Goal: Check status: Check status

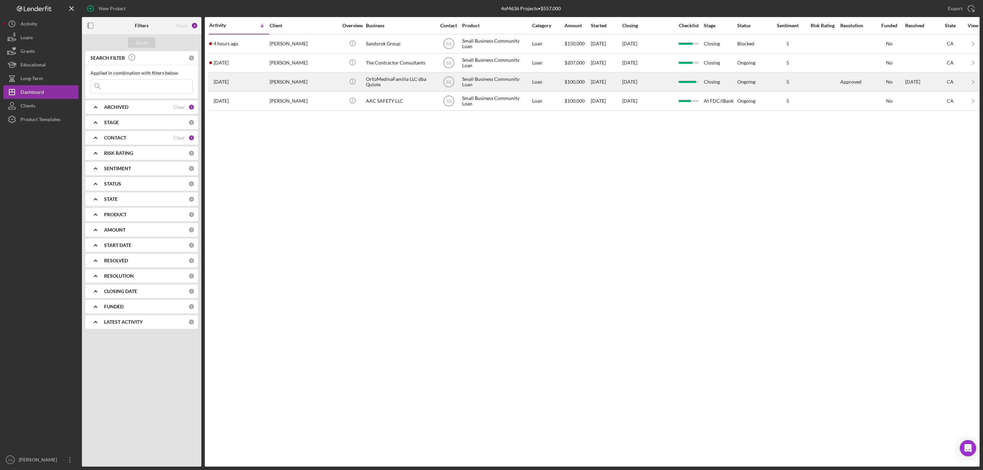
click at [306, 82] on div "[PERSON_NAME]" at bounding box center [304, 82] width 68 height 18
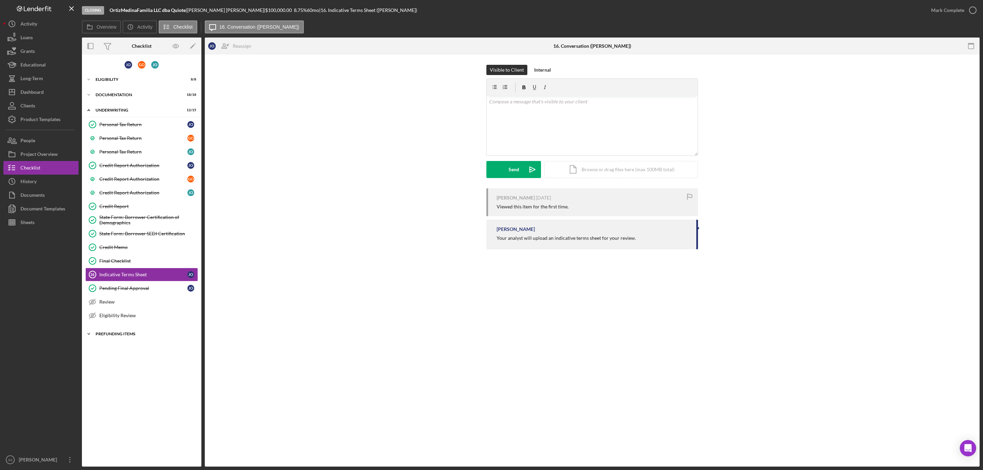
click at [113, 341] on div "Icon/Expander Prefunding Items 10 / 15" at bounding box center [141, 334] width 119 height 14
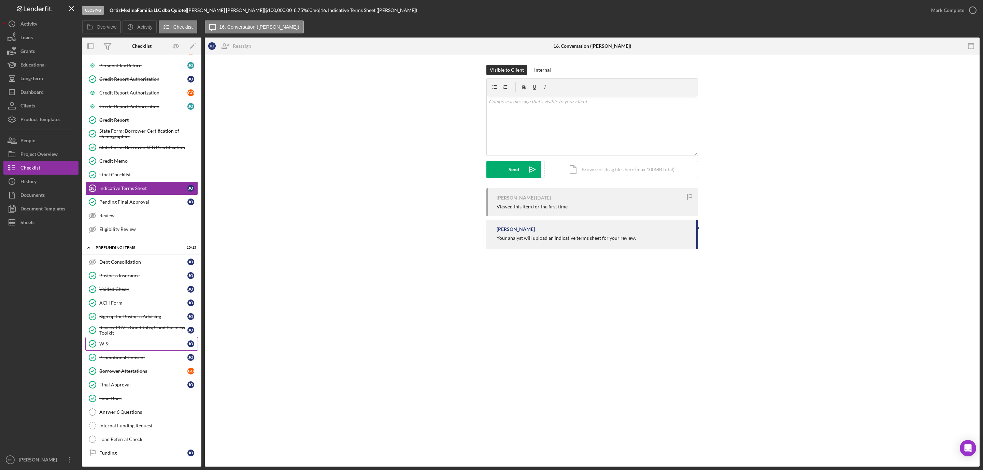
scroll to position [96, 0]
drag, startPoint x: 125, startPoint y: 413, endPoint x: 93, endPoint y: 385, distance: 42.6
click at [124, 410] on div "Answer 6 Questions" at bounding box center [148, 412] width 98 height 5
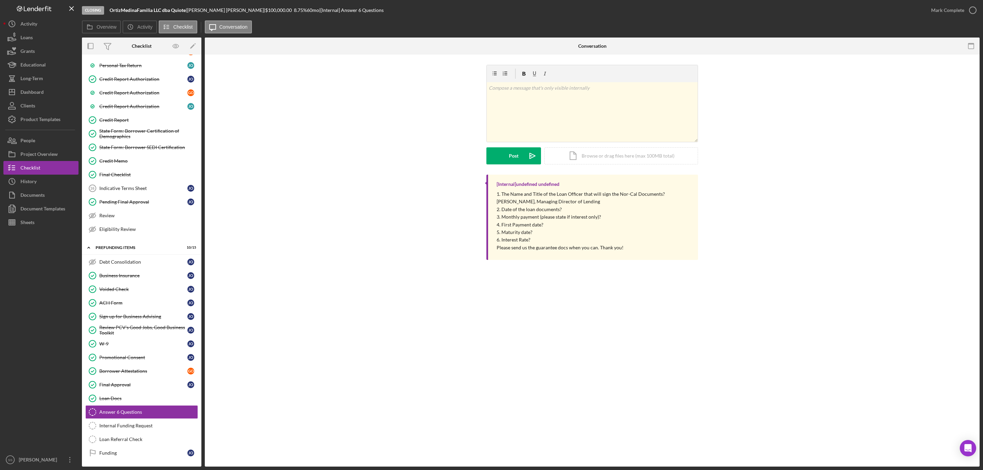
scroll to position [96, 0]
click at [499, 138] on div "v Color teal Color pink Remove color Add row above Add row below Add column bef…" at bounding box center [592, 112] width 211 height 60
click at [492, 159] on button "Post Icon/icon-invite-send" at bounding box center [513, 155] width 55 height 17
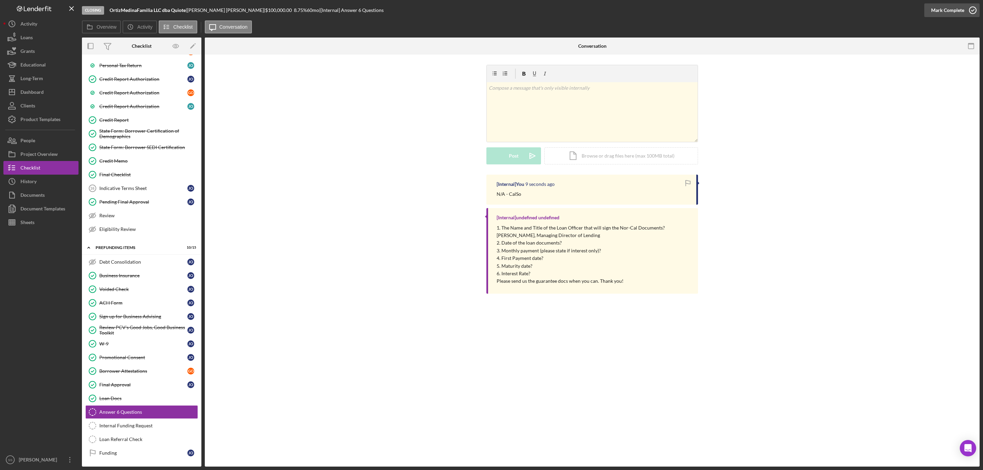
click at [972, 8] on icon "button" at bounding box center [972, 10] width 17 height 17
click at [161, 423] on div "Internal Funding Request" at bounding box center [148, 425] width 98 height 5
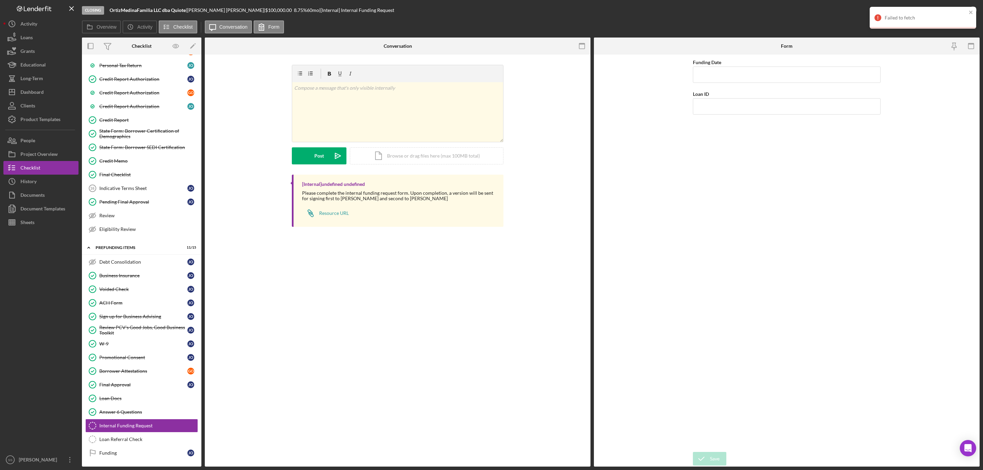
scroll to position [96, 0]
click at [716, 107] on input "Loan ID" at bounding box center [787, 106] width 188 height 16
type input "202594"
click at [720, 78] on input "Funding Date" at bounding box center [787, 75] width 188 height 16
type input "08/12/2025"
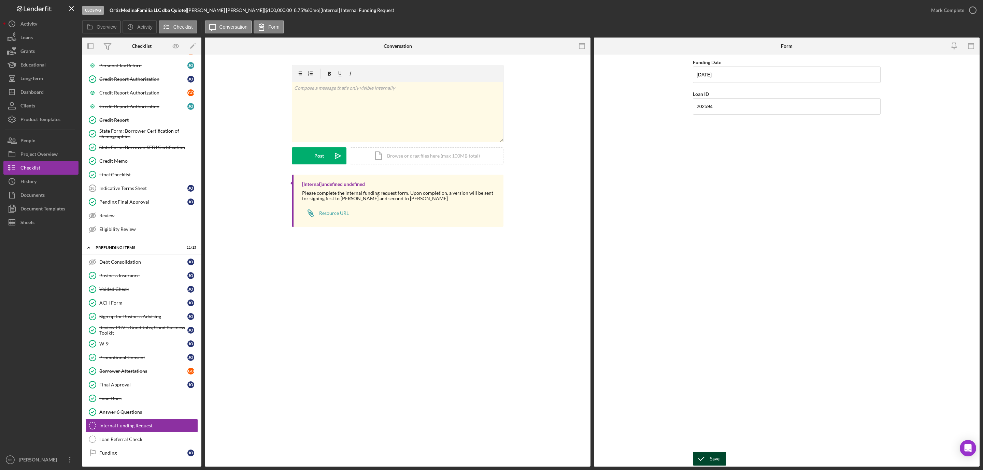
click at [716, 461] on div "Save" at bounding box center [715, 459] width 10 height 14
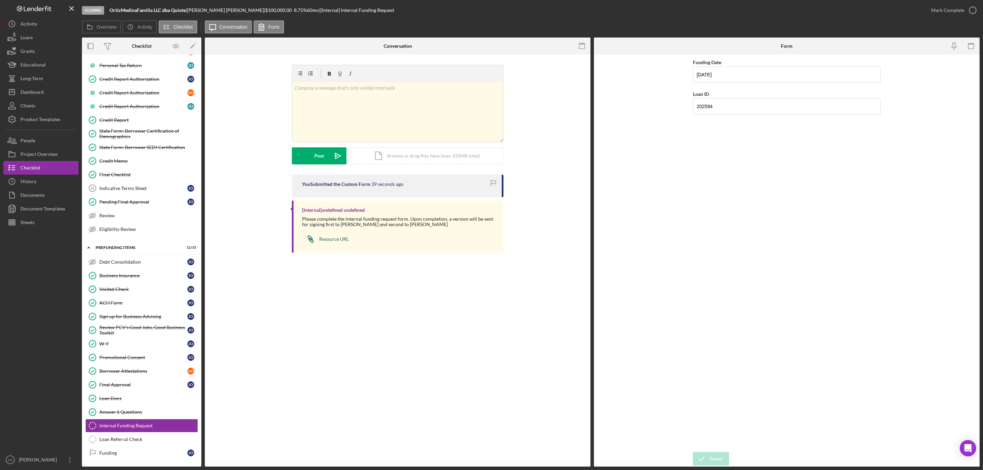
click at [336, 235] on link "Icon/Link Resource URL" at bounding box center [325, 239] width 47 height 14
click at [127, 300] on div "ACH Form" at bounding box center [143, 302] width 88 height 5
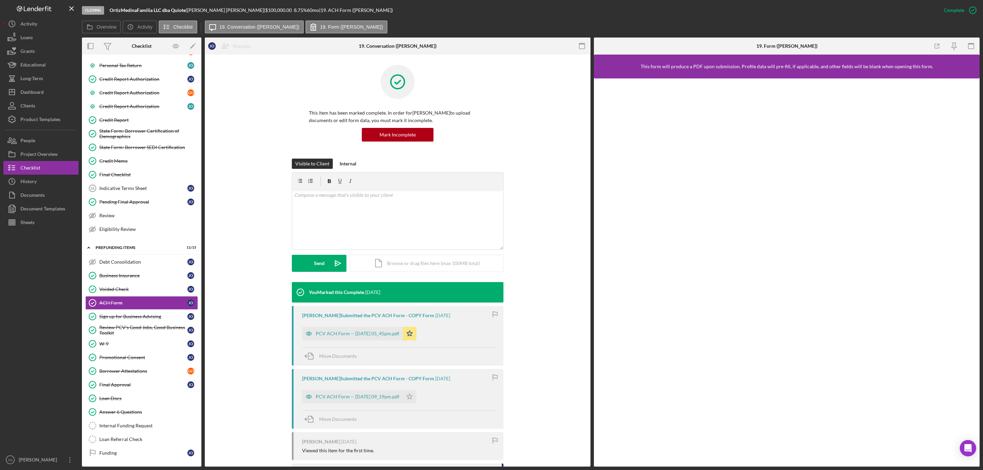
scroll to position [96, 0]
drag, startPoint x: 365, startPoint y: 334, endPoint x: 360, endPoint y: 333, distance: 4.6
click at [366, 334] on div "PCV ACH Form -- [DATE] 05_45pm.pdf" at bounding box center [358, 333] width 84 height 5
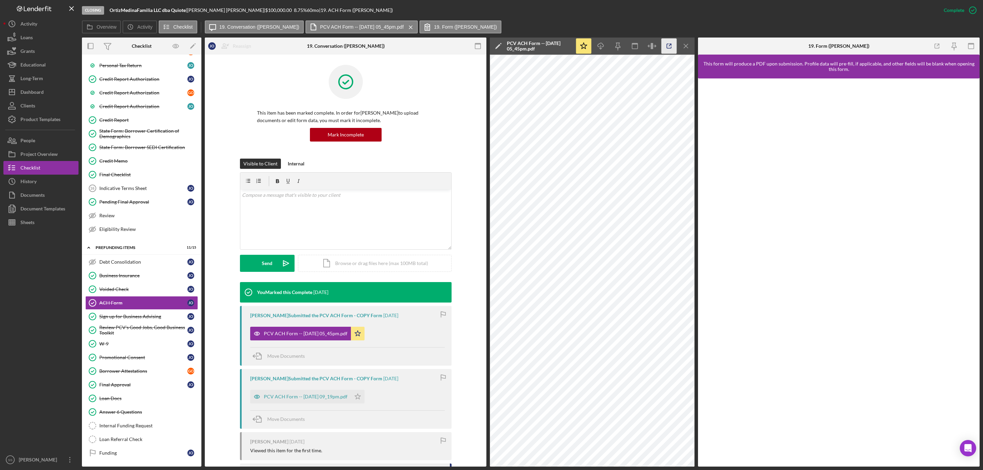
click at [670, 46] on icon "button" at bounding box center [669, 46] width 15 height 15
click at [603, 51] on icon "Icon/Download" at bounding box center [600, 46] width 15 height 15
click at [145, 289] on link "Voided Check Voided Check J O" at bounding box center [141, 290] width 113 height 14
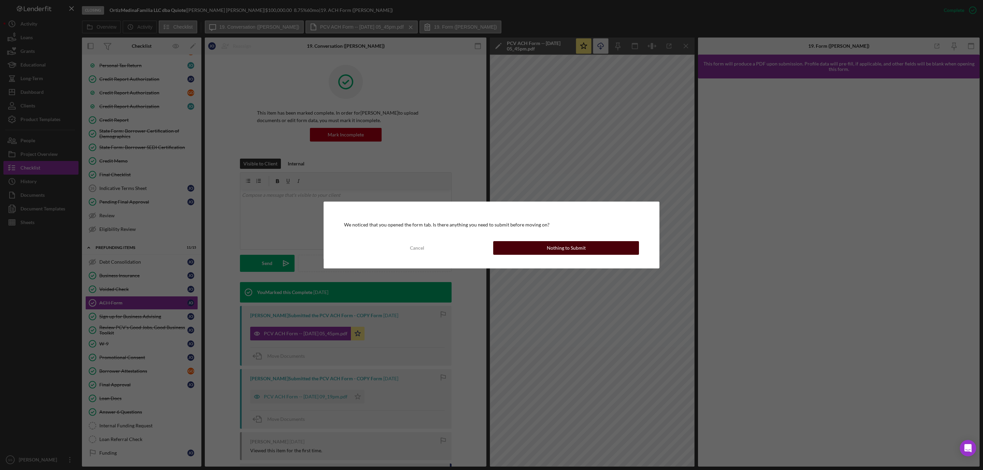
click at [562, 247] on div "Nothing to Submit" at bounding box center [566, 248] width 39 height 14
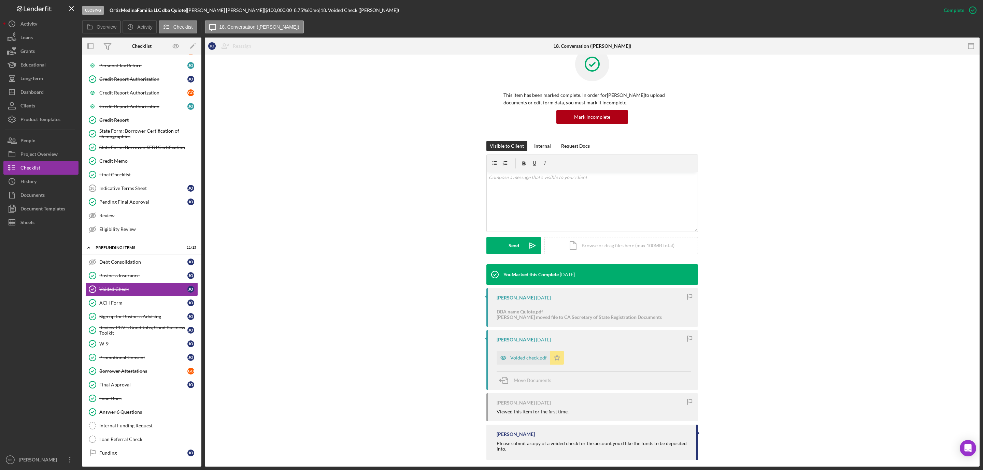
scroll to position [26, 0]
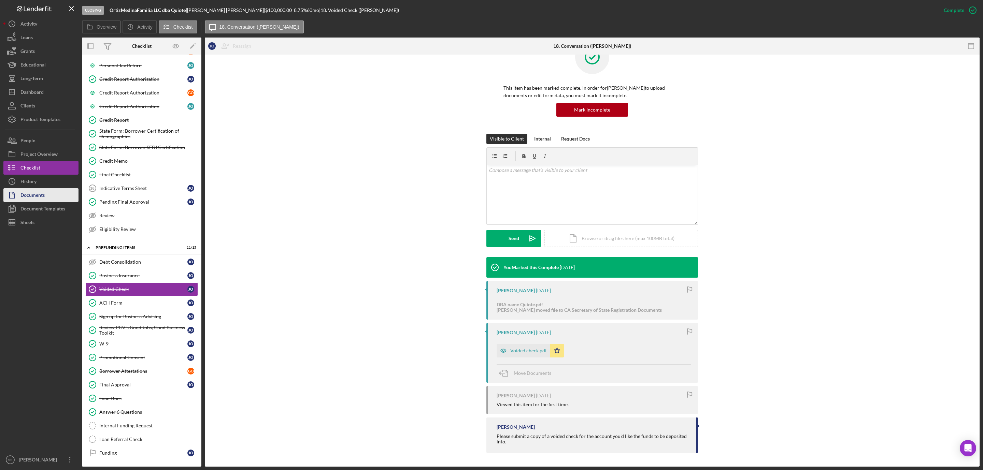
click at [37, 198] on div "Documents" at bounding box center [32, 195] width 24 height 15
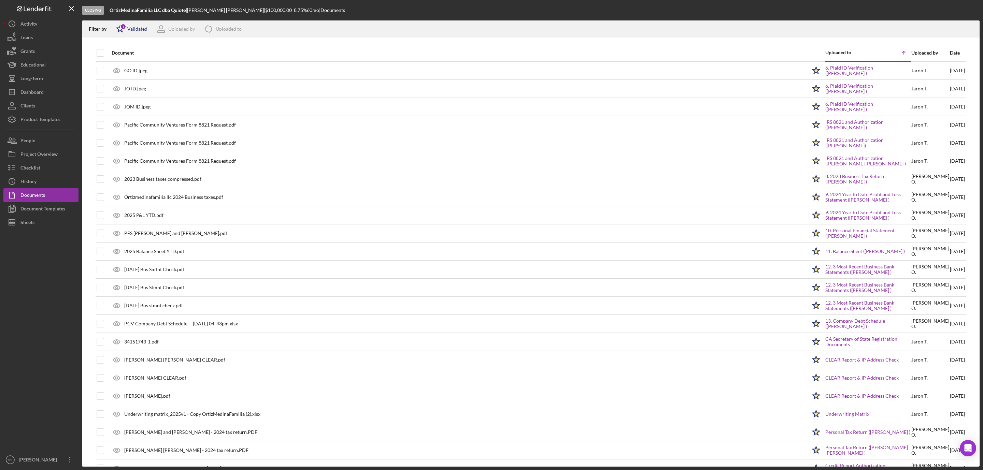
drag, startPoint x: 127, startPoint y: 26, endPoint x: 129, endPoint y: 23, distance: 3.7
click at [128, 24] on icon "Icon/Star" at bounding box center [120, 28] width 17 height 17
click at [120, 64] on input "checkbox" at bounding box center [119, 65] width 7 height 7
checkbox input "true"
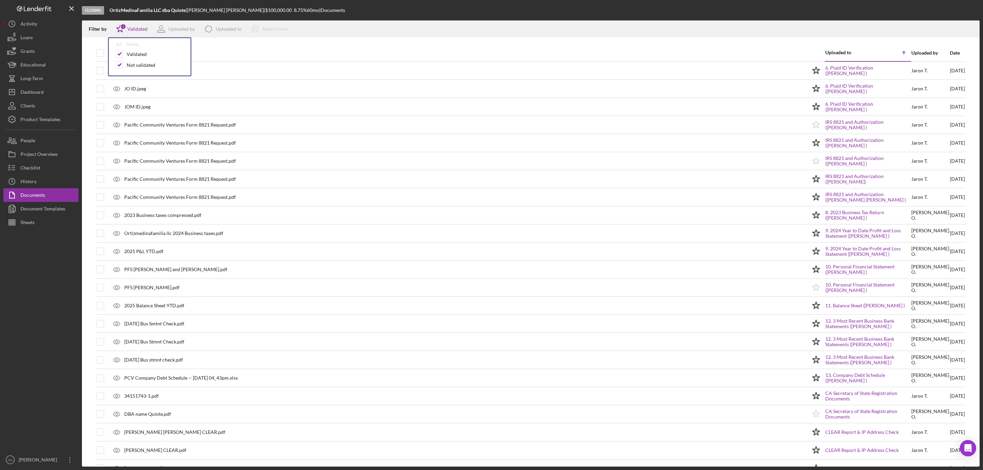
drag, startPoint x: 101, startPoint y: 52, endPoint x: 104, endPoint y: 46, distance: 7.2
click at [101, 51] on input "checkbox" at bounding box center [100, 52] width 7 height 7
checkbox input "true"
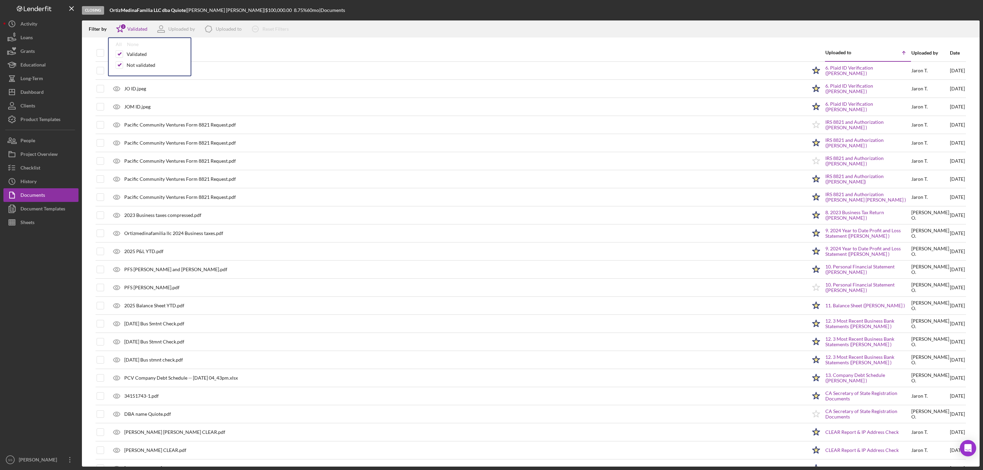
checkbox input "true"
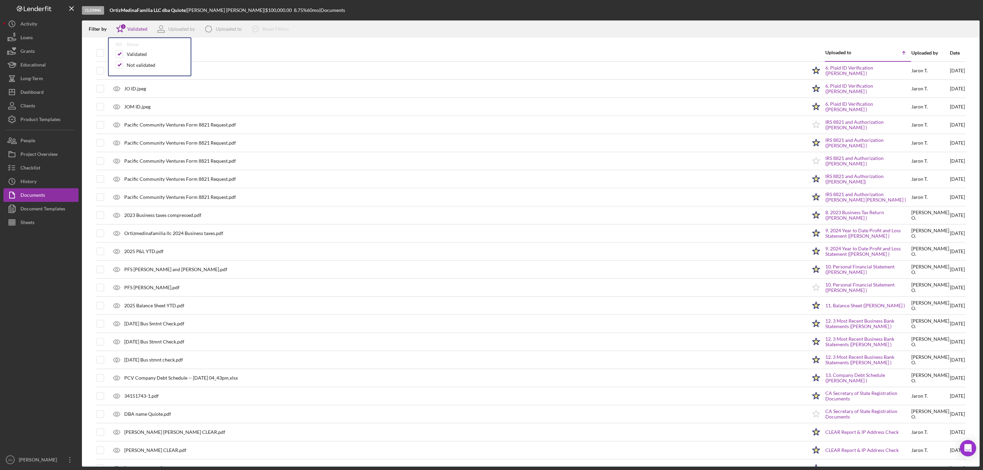
checkbox input "true"
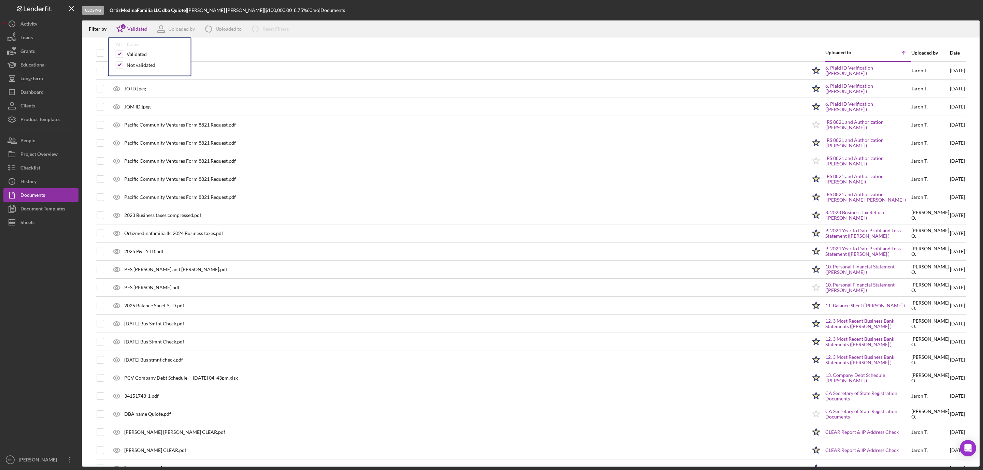
checkbox input "true"
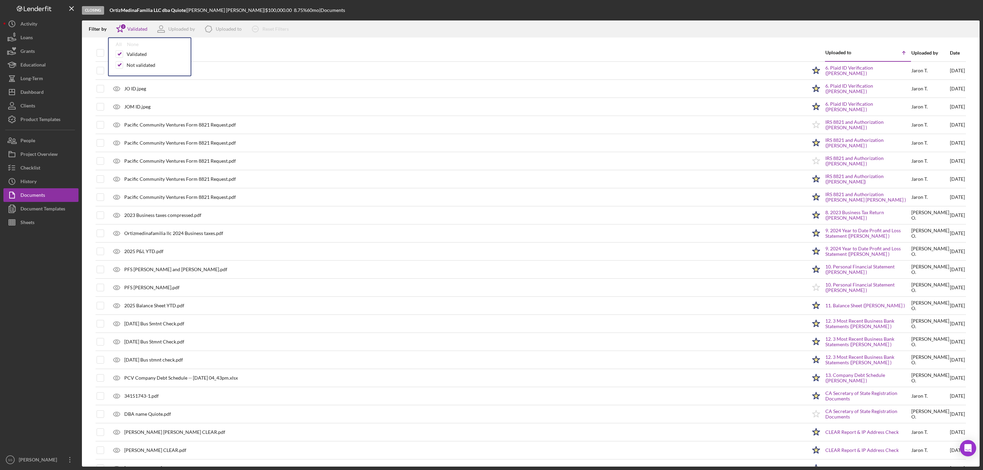
checkbox input "true"
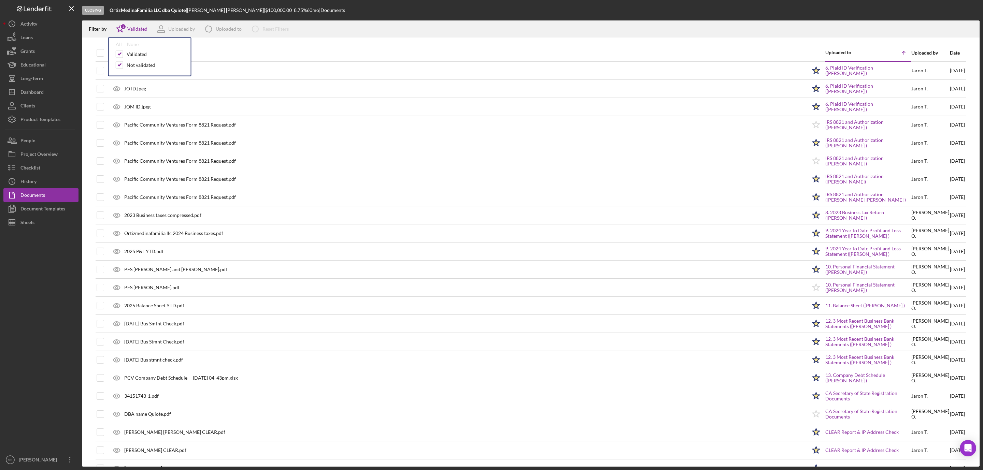
checkbox input "true"
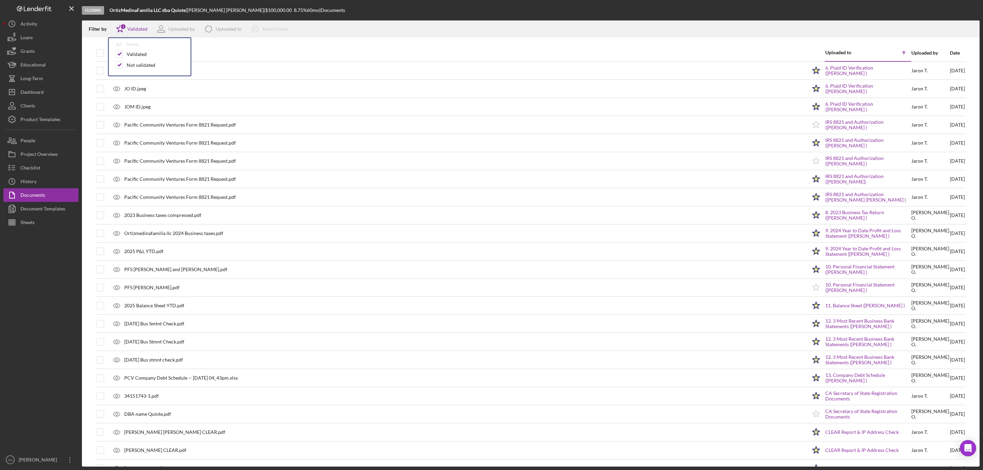
checkbox input "true"
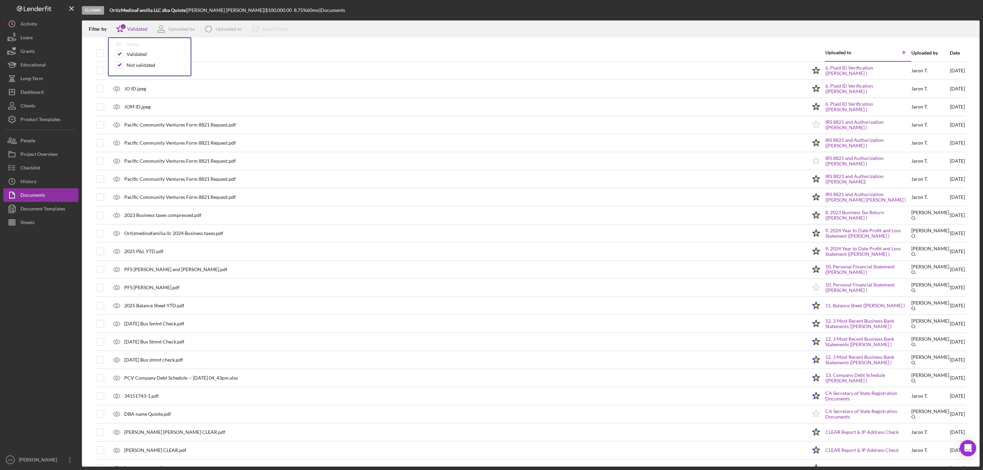
checkbox input "true"
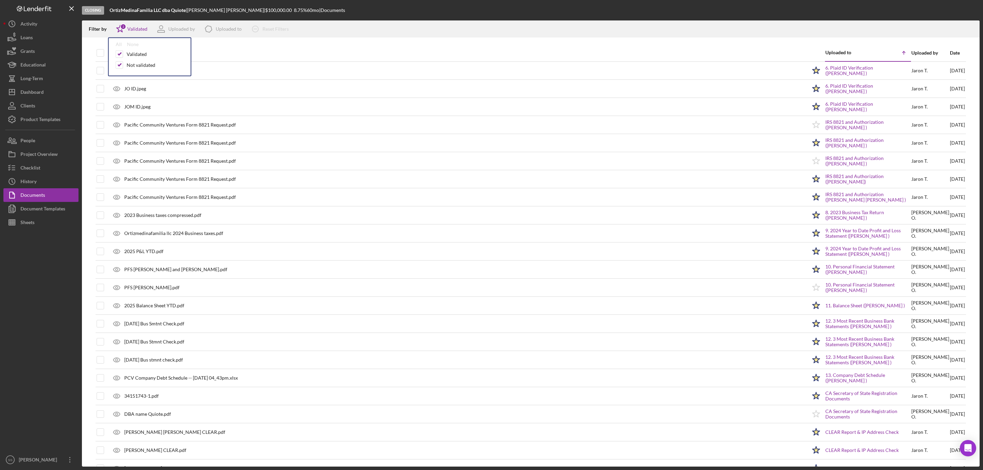
checkbox input "true"
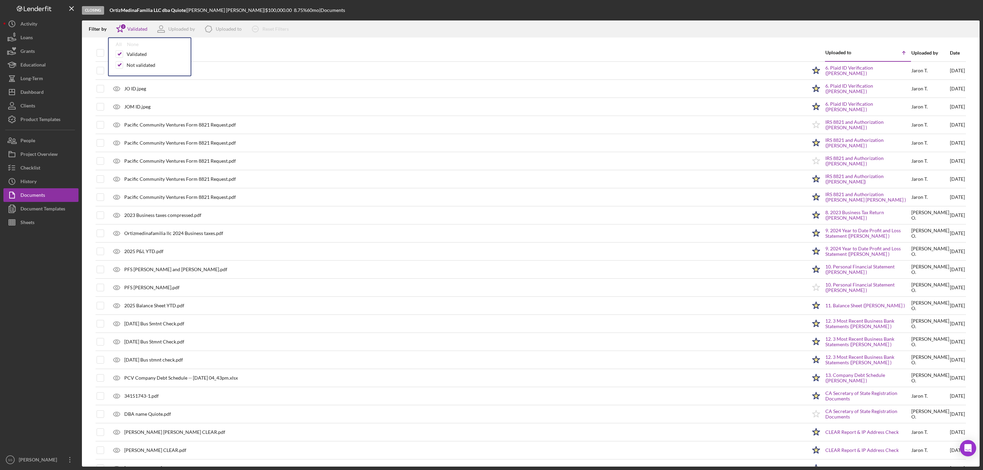
checkbox input "true"
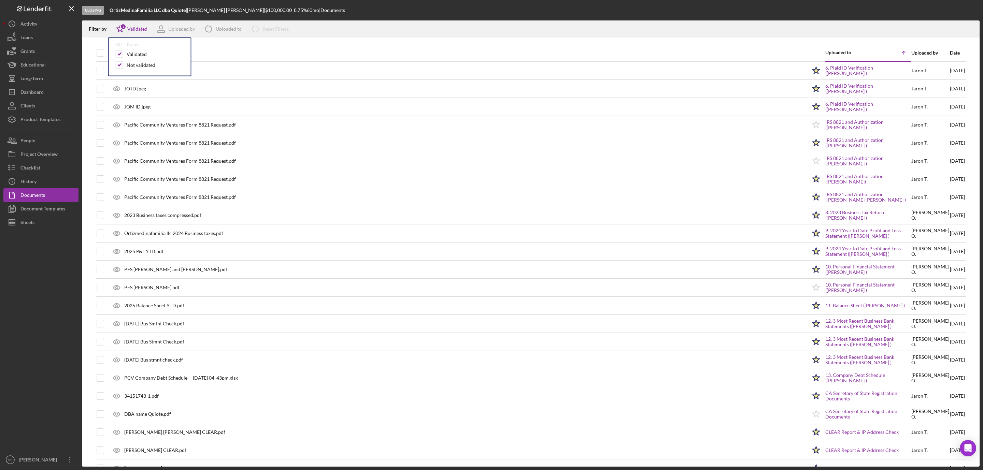
checkbox input "true"
click at [967, 29] on icon "Icon/Download" at bounding box center [971, 29] width 15 height 15
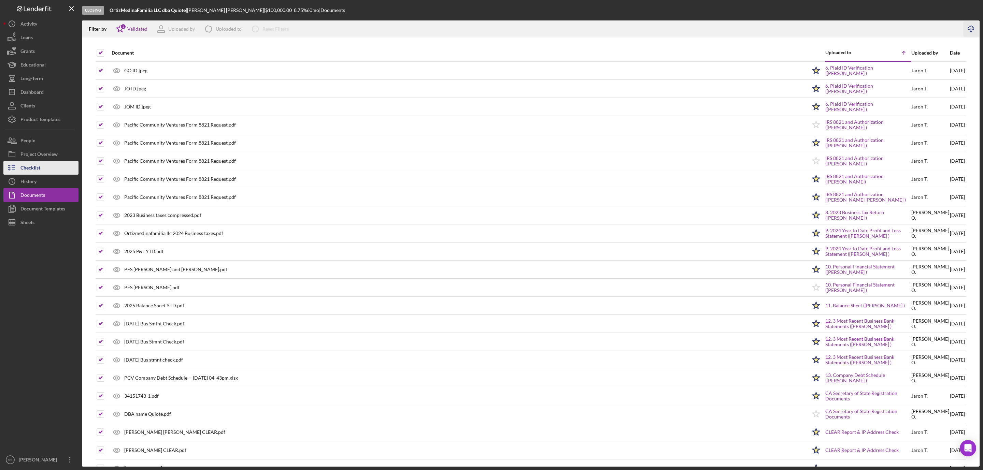
click at [33, 172] on div "Checklist" at bounding box center [30, 168] width 20 height 15
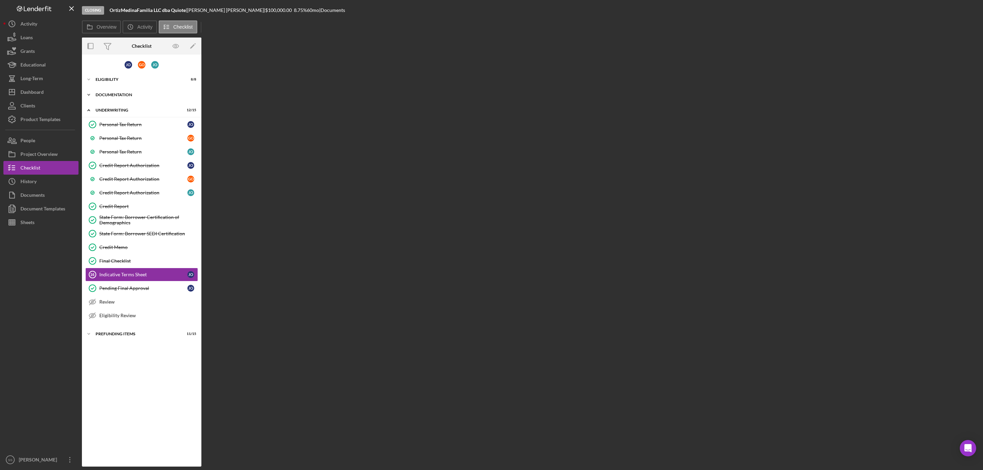
click at [122, 95] on div "Documentation" at bounding box center [144, 95] width 97 height 4
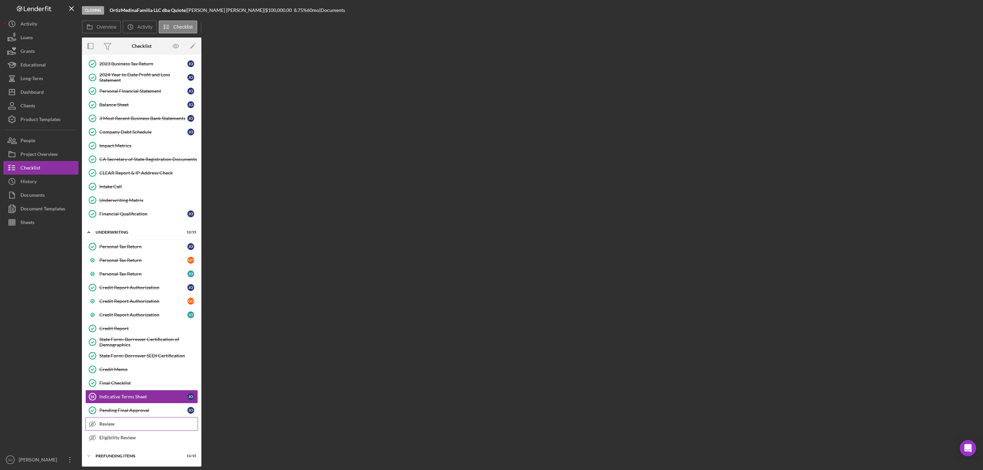
scroll to position [138, 0]
click at [133, 373] on link "Credit Memo Credit Memo" at bounding box center [141, 370] width 113 height 14
click at [111, 372] on link "Credit Memo Credit Memo" at bounding box center [141, 370] width 113 height 14
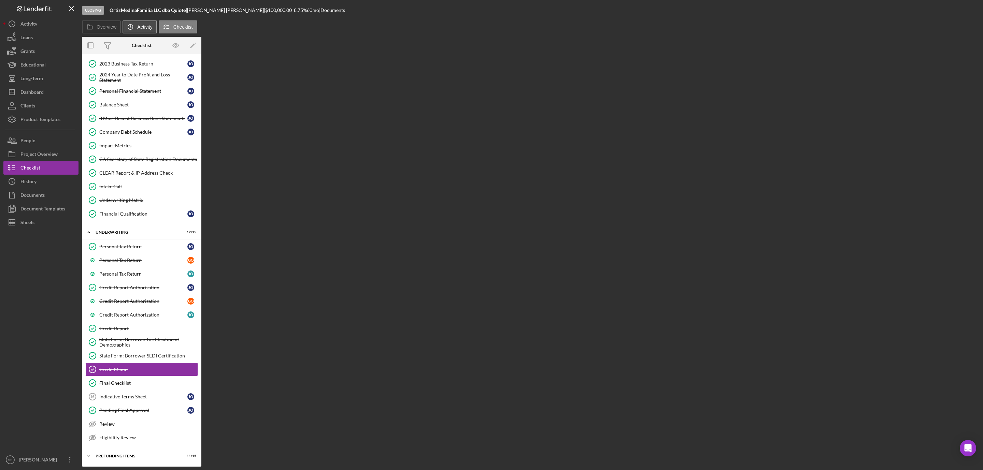
scroll to position [138, 0]
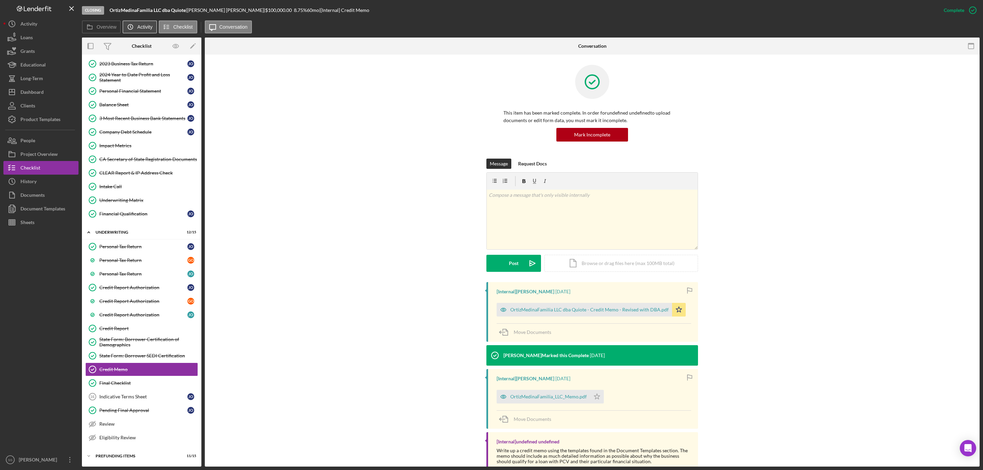
click at [147, 30] on button "Icon/History Activity" at bounding box center [140, 26] width 34 height 13
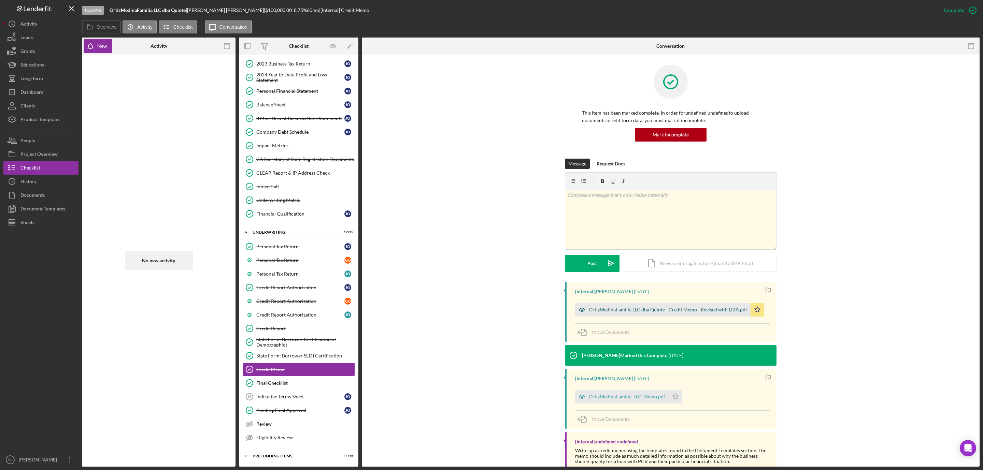
click at [650, 313] on div "OrtizMedinaFamilia LLC dba Quiote - Credit Memo - Revised with DBA.pdf" at bounding box center [668, 309] width 158 height 5
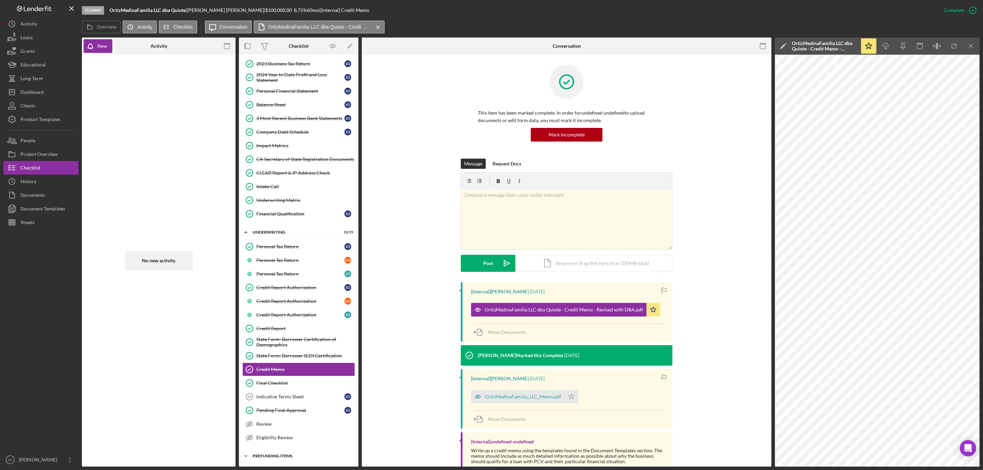
click at [277, 456] on div "Prefunding Items" at bounding box center [301, 456] width 97 height 4
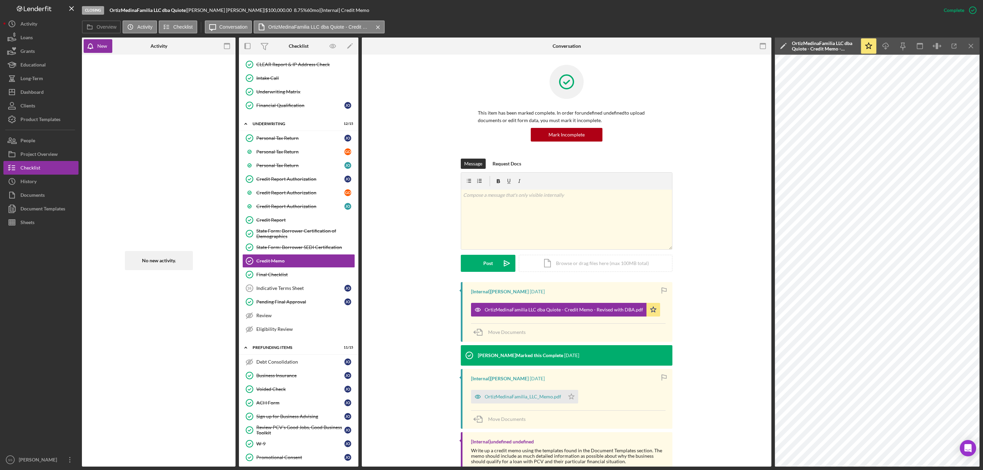
scroll to position [343, 0]
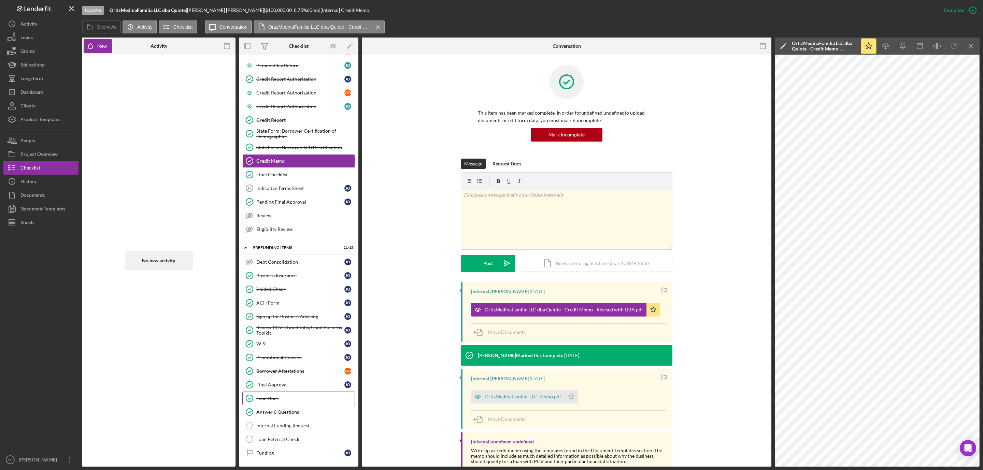
click at [286, 401] on div "Loan Docs" at bounding box center [305, 398] width 98 height 5
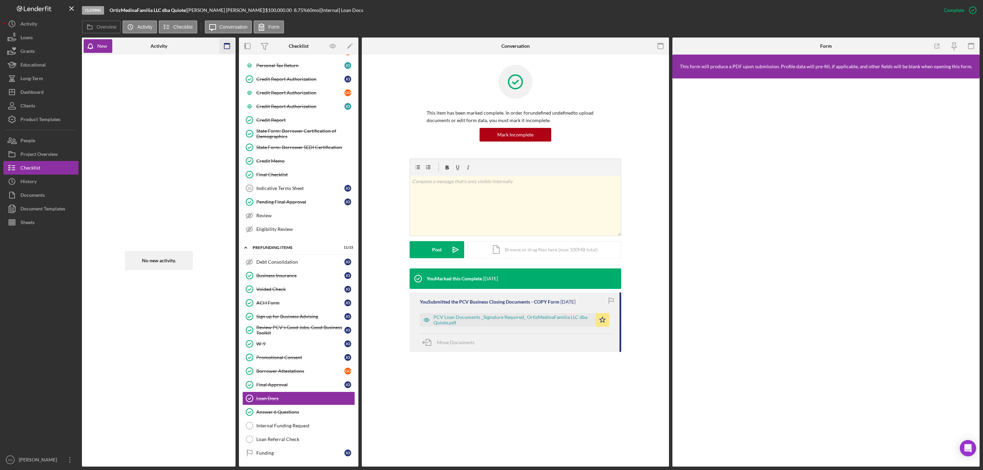
click at [223, 47] on icon "button" at bounding box center [226, 46] width 15 height 15
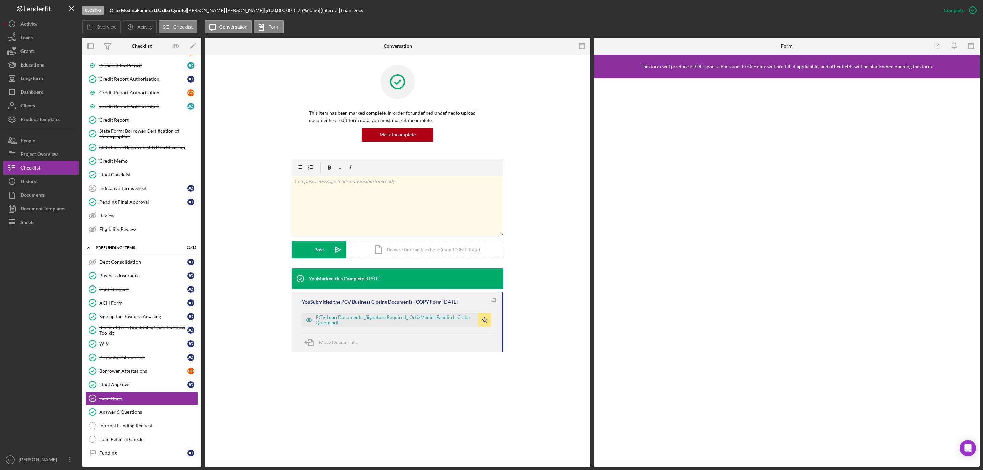
click at [348, 317] on div "PCV Loan Documents _Signature Required_ OrtizMedinaFamilia LLC dba Quiote.pdf" at bounding box center [395, 320] width 159 height 11
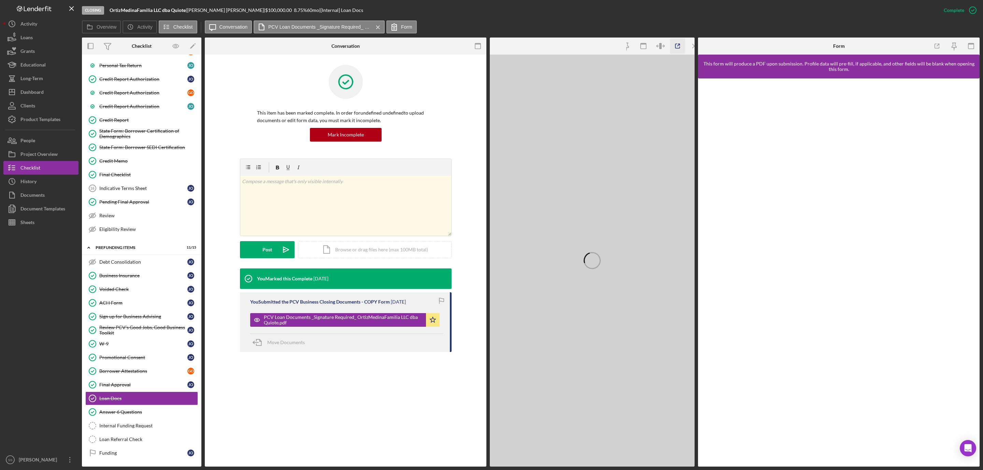
click at [674, 43] on icon "button" at bounding box center [677, 46] width 15 height 15
